Goal: Information Seeking & Learning: Learn about a topic

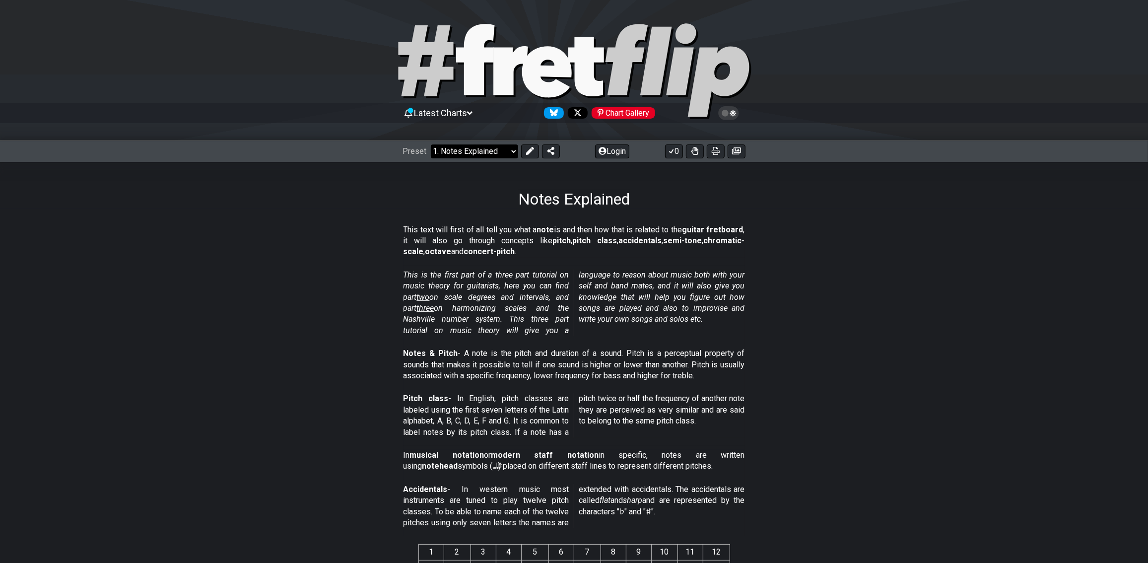
click at [512, 149] on select "Welcome to #fretflip! Initial Preset Custom Preset Minor Pentatonic Major Penta…" at bounding box center [474, 151] width 87 height 14
click at [431, 144] on select "Welcome to #fretflip! Initial Preset Custom Preset Minor Pentatonic Major Penta…" at bounding box center [474, 151] width 87 height 14
select select "/welcome"
select select "C"
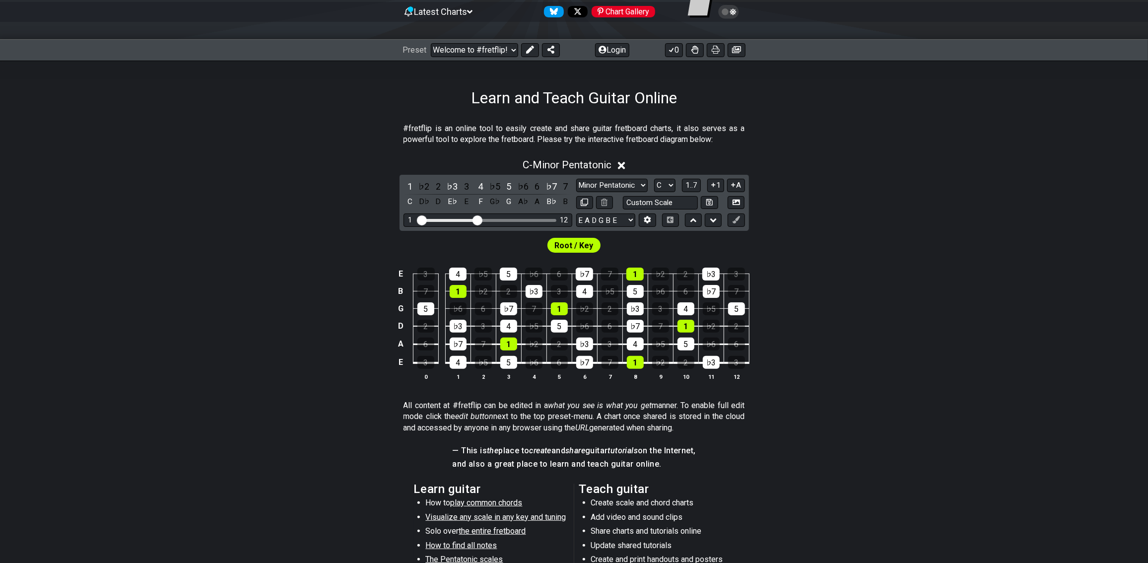
scroll to position [383, 0]
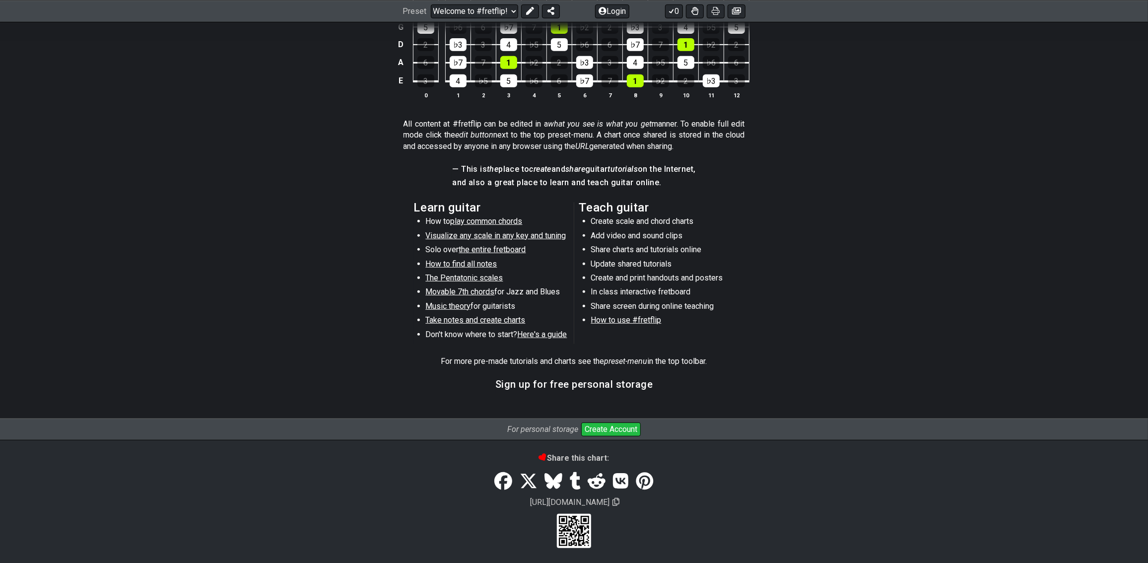
click at [444, 307] on span "Music theory" at bounding box center [448, 305] width 45 height 9
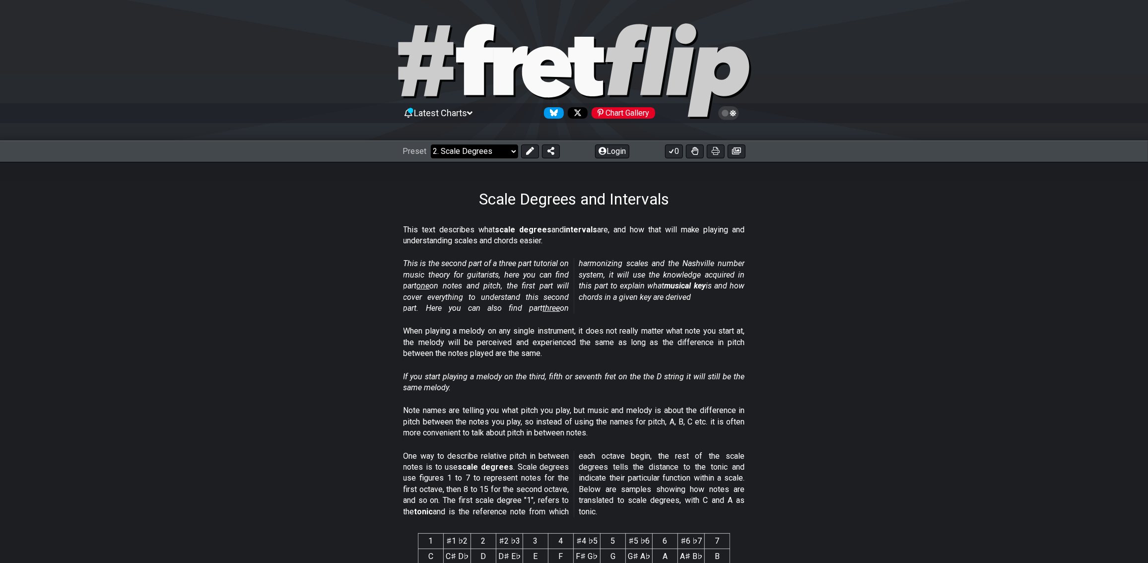
click at [473, 150] on select "Welcome to #fretflip! Initial Preset Custom Preset Minor Pentatonic Major Penta…" at bounding box center [474, 151] width 87 height 14
click at [431, 144] on select "Welcome to #fretflip! Initial Preset Custom Preset Minor Pentatonic Major Penta…" at bounding box center [474, 151] width 87 height 14
select select "/scale-degrees-and-intervals"
select select "C"
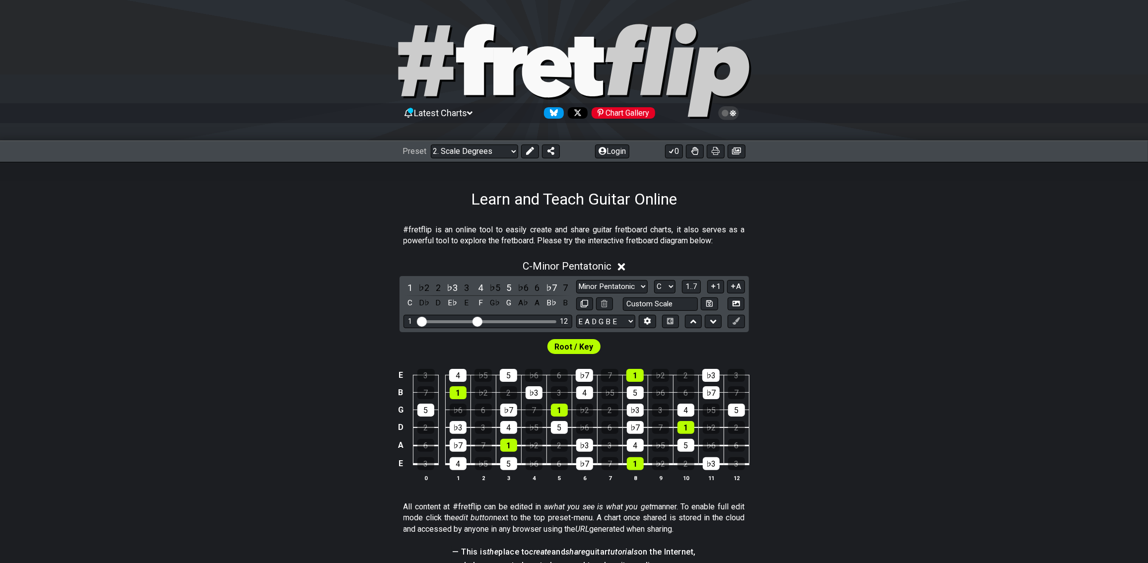
select select "/welcome"
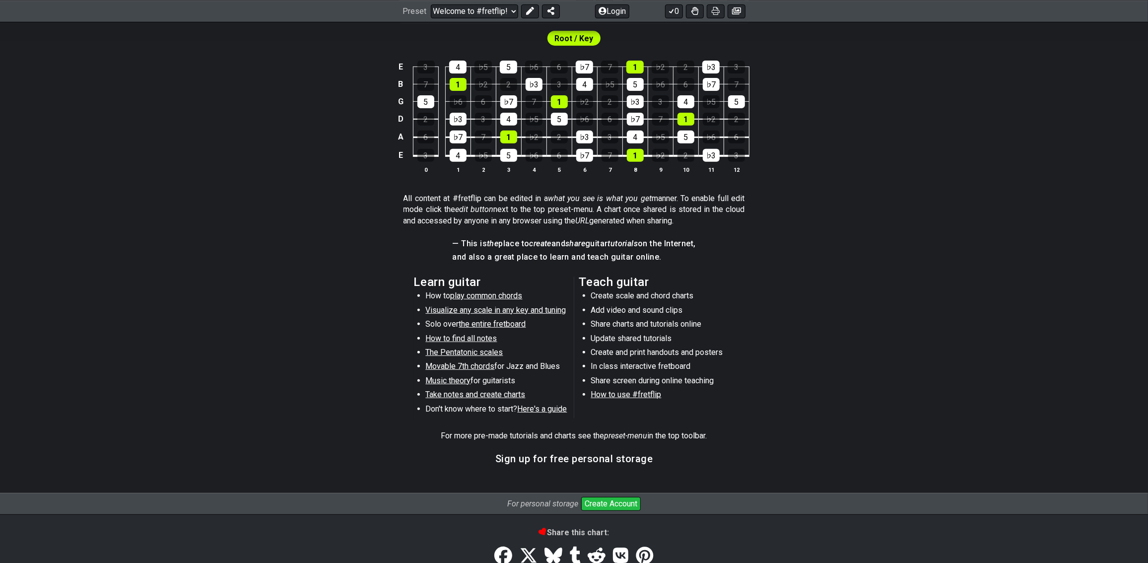
scroll to position [383, 0]
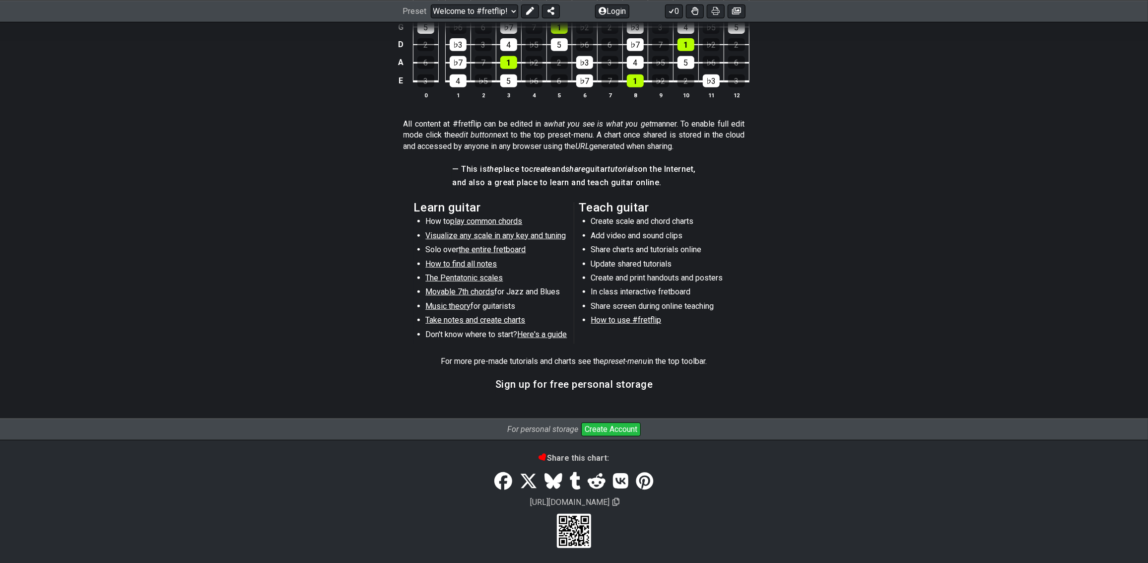
click at [612, 203] on h2 "Teach guitar" at bounding box center [656, 207] width 155 height 11
click at [612, 222] on li "Create scale and chord charts" at bounding box center [661, 223] width 141 height 14
click at [612, 320] on span "How to use #fretflip" at bounding box center [626, 319] width 70 height 9
select select "B"
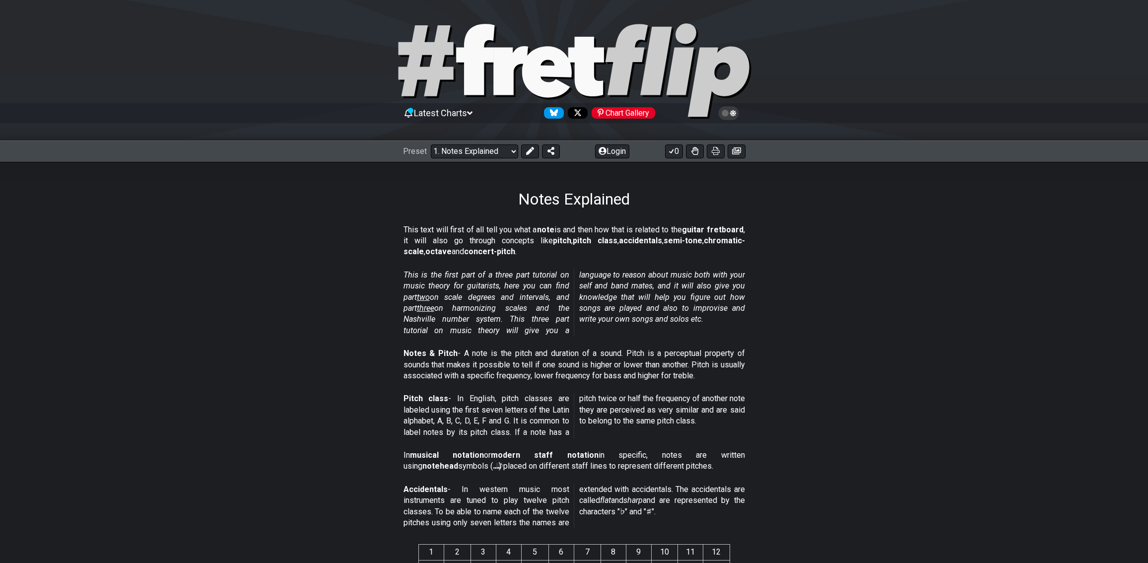
scroll to position [218, 0]
